Goal: Task Accomplishment & Management: Manage account settings

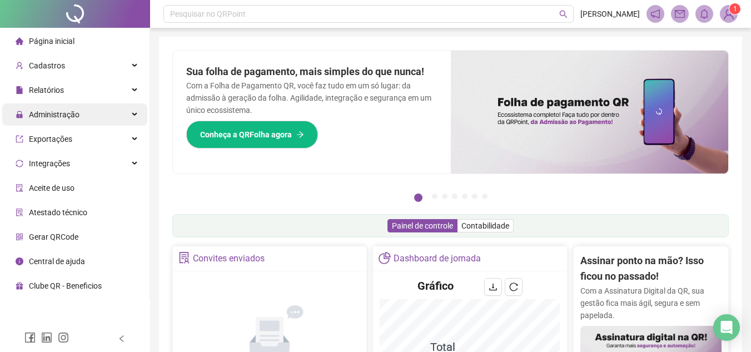
click at [127, 115] on div "Administração" at bounding box center [74, 114] width 145 height 22
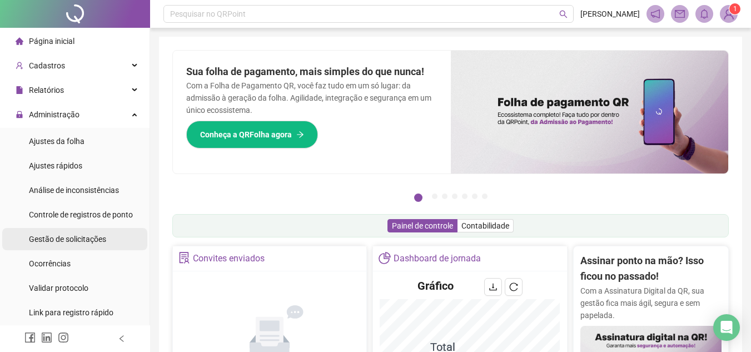
click at [79, 241] on span "Gestão de solicitações" at bounding box center [67, 239] width 77 height 9
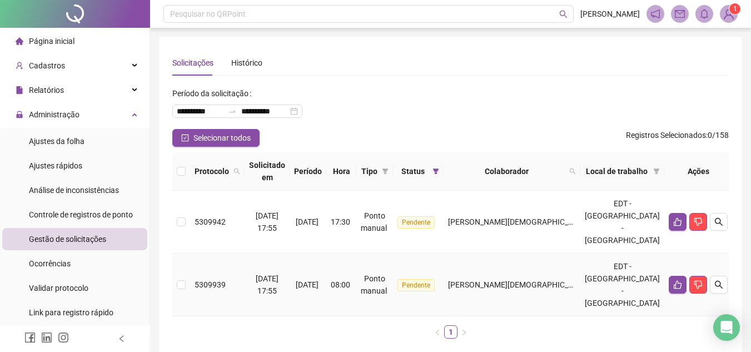
click at [350, 280] on span "08:00" at bounding box center [340, 284] width 19 height 9
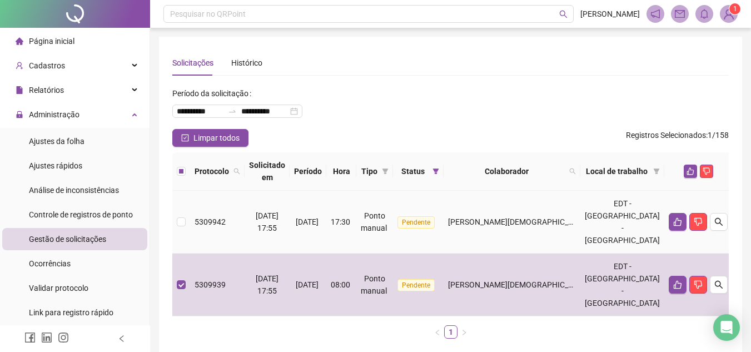
click at [389, 210] on div "Ponto manual" at bounding box center [375, 222] width 28 height 24
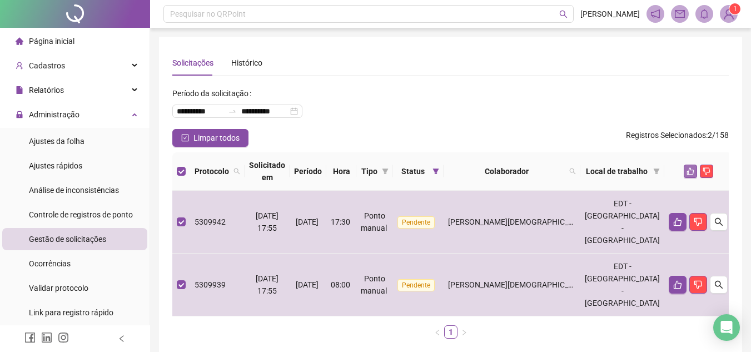
click at [687, 170] on icon "like" at bounding box center [691, 171] width 8 height 8
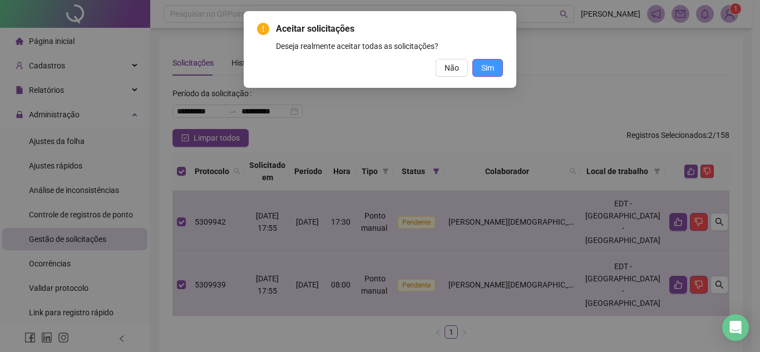
click at [497, 65] on button "Sim" at bounding box center [487, 68] width 31 height 18
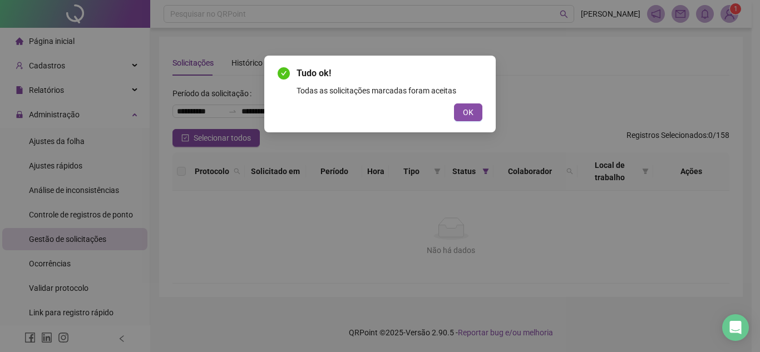
drag, startPoint x: 471, startPoint y: 108, endPoint x: 448, endPoint y: 116, distance: 24.6
click at [471, 109] on span "OK" at bounding box center [468, 112] width 11 height 12
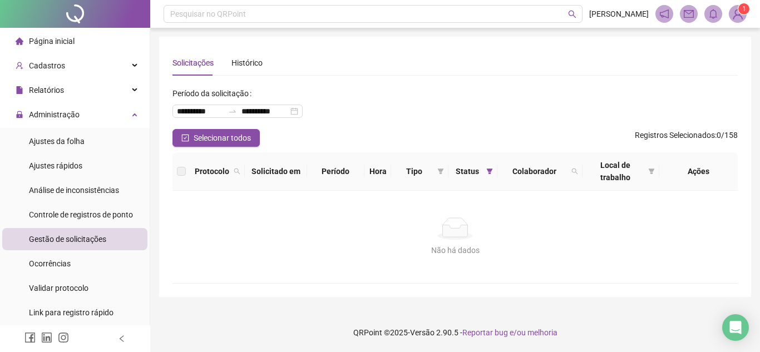
click at [127, 339] on div at bounding box center [75, 338] width 150 height 27
